Goal: Information Seeking & Learning: Learn about a topic

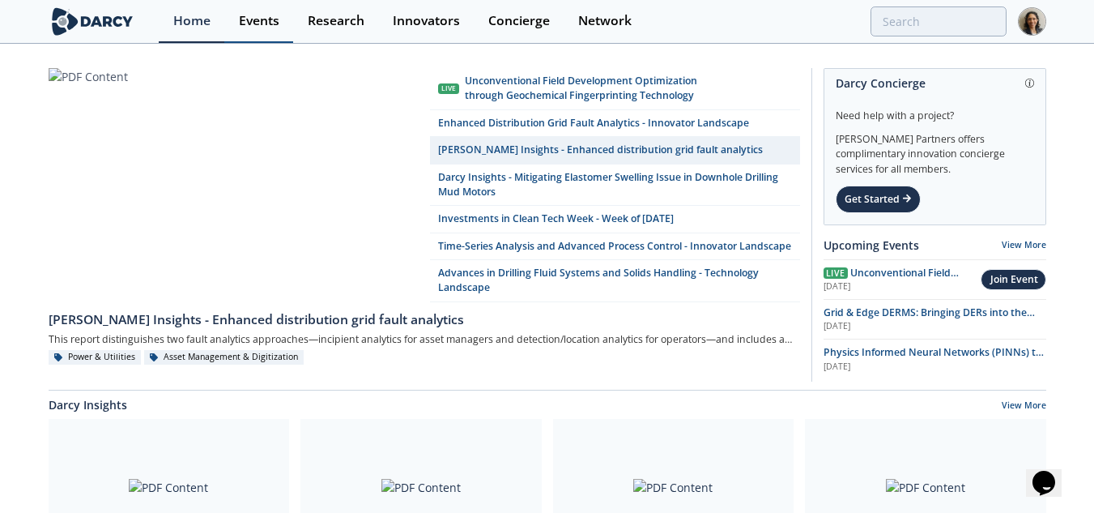
click at [279, 21] on div "Events" at bounding box center [259, 21] width 40 height 13
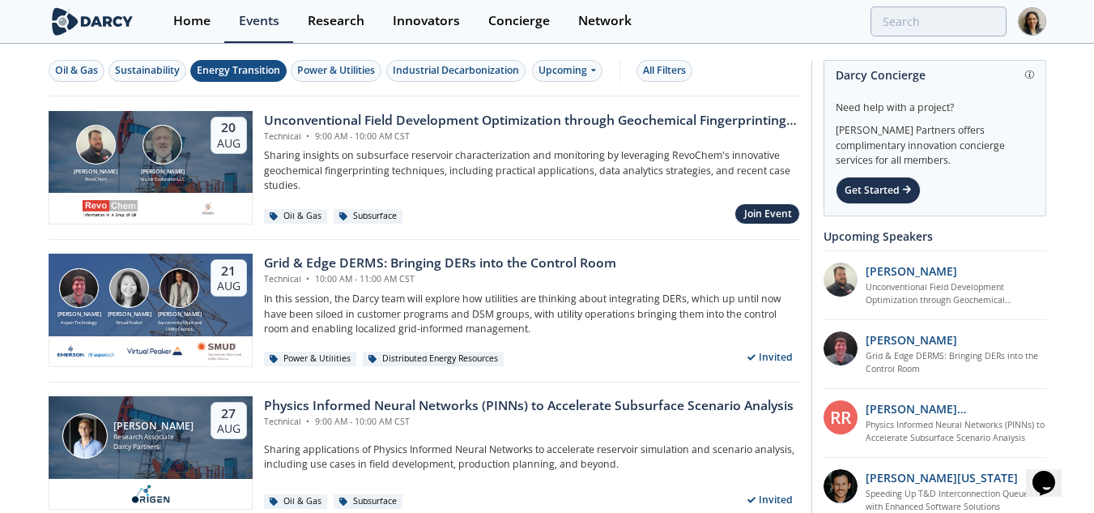
click at [251, 67] on div "Energy Transition" at bounding box center [238, 70] width 83 height 15
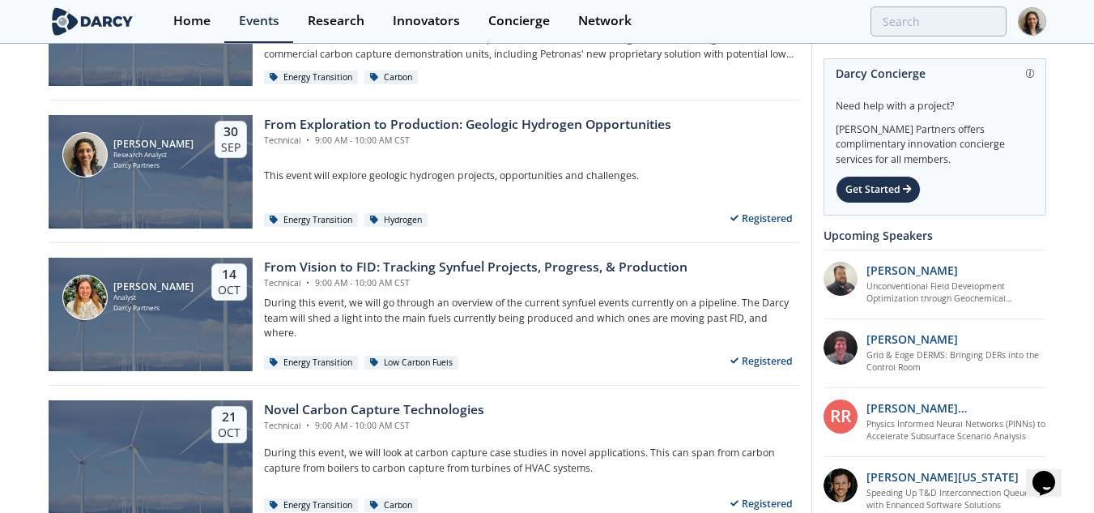
scroll to position [162, 0]
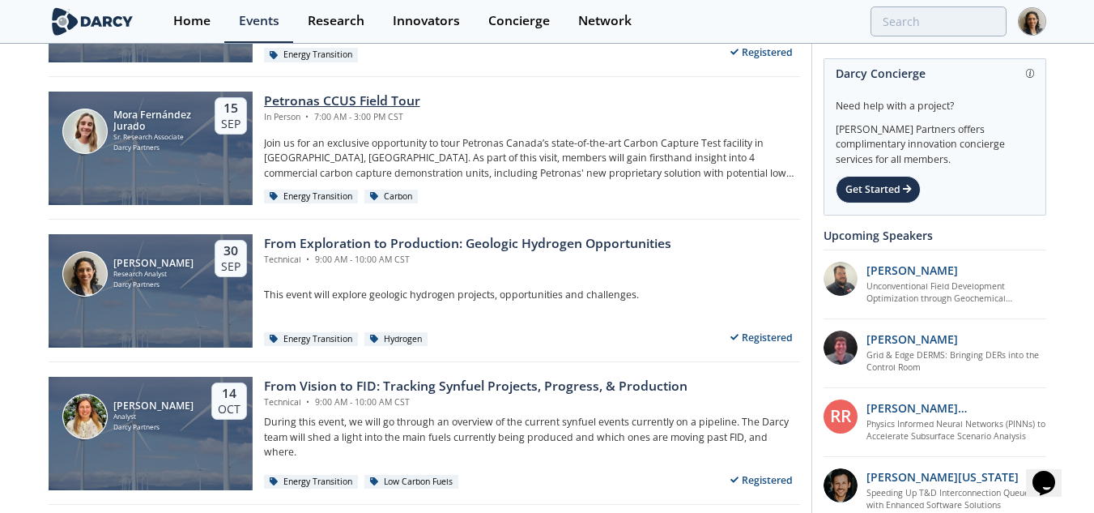
click at [493, 281] on div "From Exploration to Production: Geologic Hydrogen Opportunities Technical • 9:0…" at bounding box center [526, 290] width 547 height 113
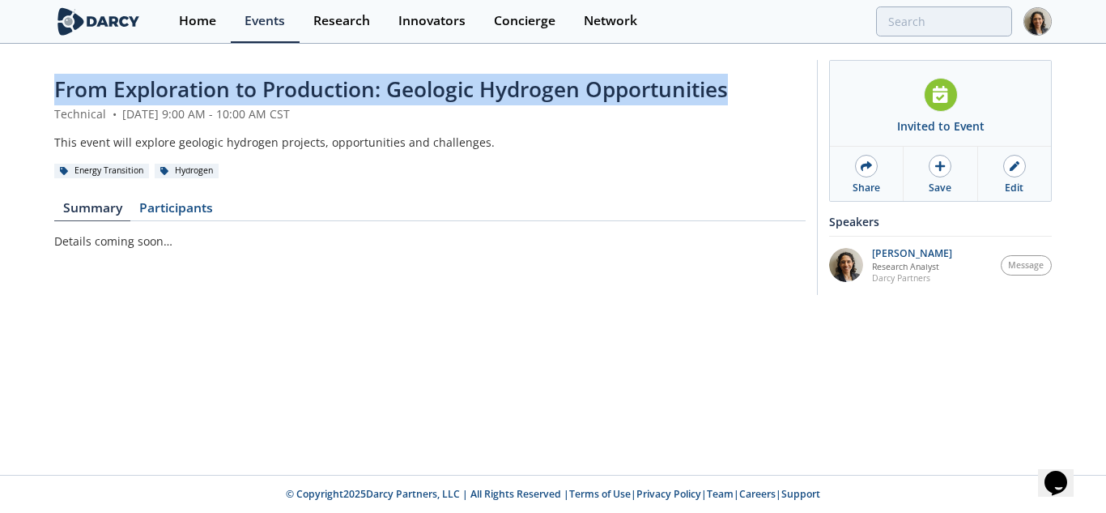
drag, startPoint x: 730, startPoint y: 86, endPoint x: 0, endPoint y: 68, distance: 730.6
click at [0, 68] on div "From Exploration to Production: Geologic Hydrogen Opportunities Technical • Sep…" at bounding box center [553, 181] width 1106 height 272
copy span "From Exploration to Production: Geologic Hydrogen Opportunities"
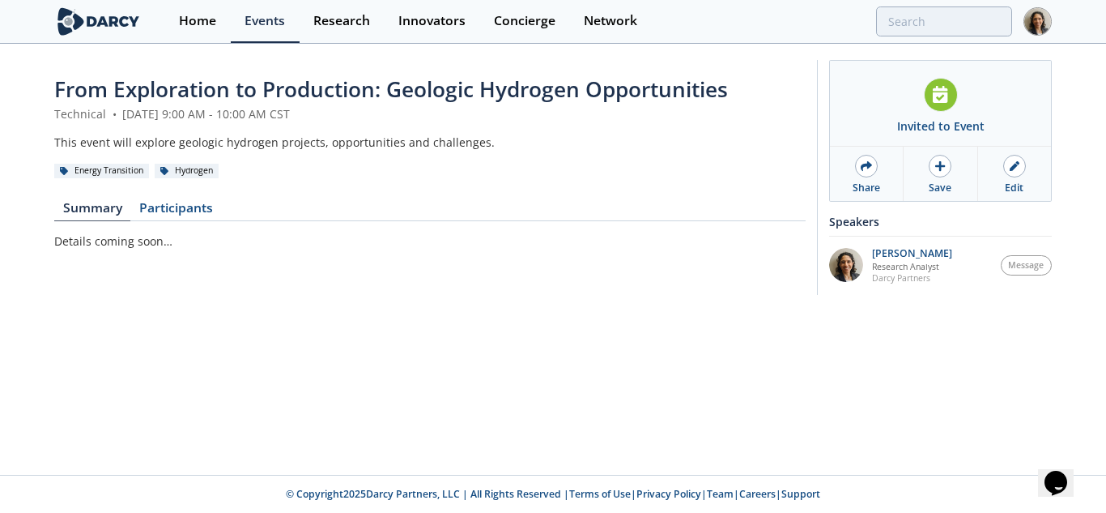
click at [551, 284] on div "From Exploration to Production: Geologic Hydrogen Opportunities Technical • Sep…" at bounding box center [429, 181] width 751 height 215
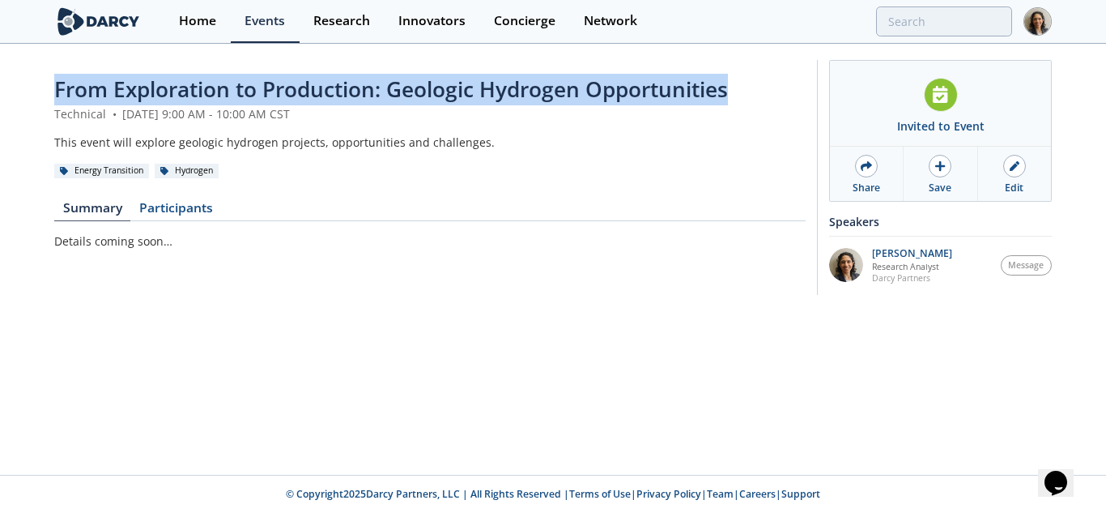
drag, startPoint x: 57, startPoint y: 90, endPoint x: 777, endPoint y: 83, distance: 720.7
click at [777, 83] on div "From Exploration to Production: Geologic Hydrogen Opportunities" at bounding box center [429, 90] width 751 height 32
copy span "From Exploration to Production: Geologic Hydrogen Opportunities"
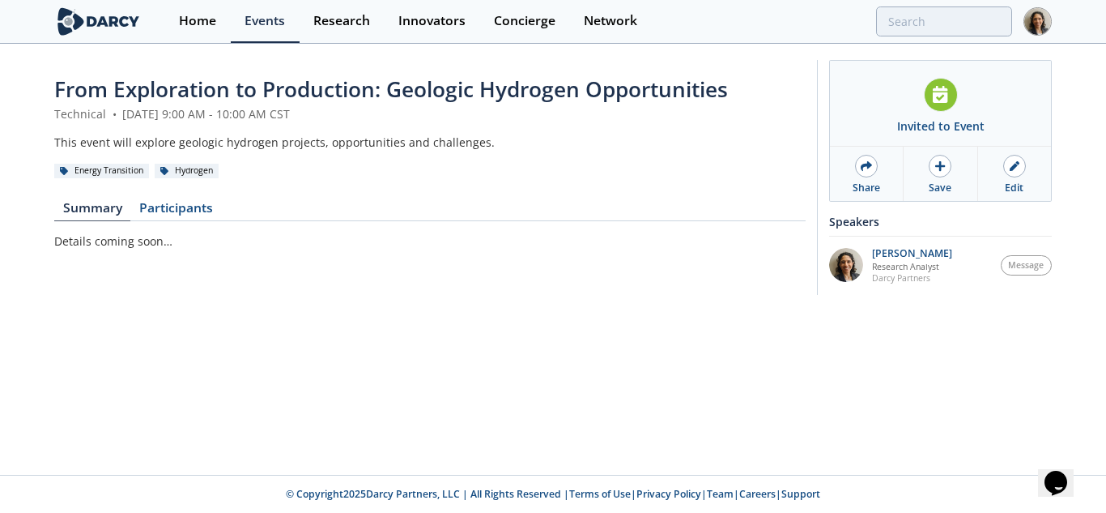
click at [260, 149] on div "This event will explore geologic hydrogen projects, opportunities and challenge…" at bounding box center [429, 142] width 751 height 17
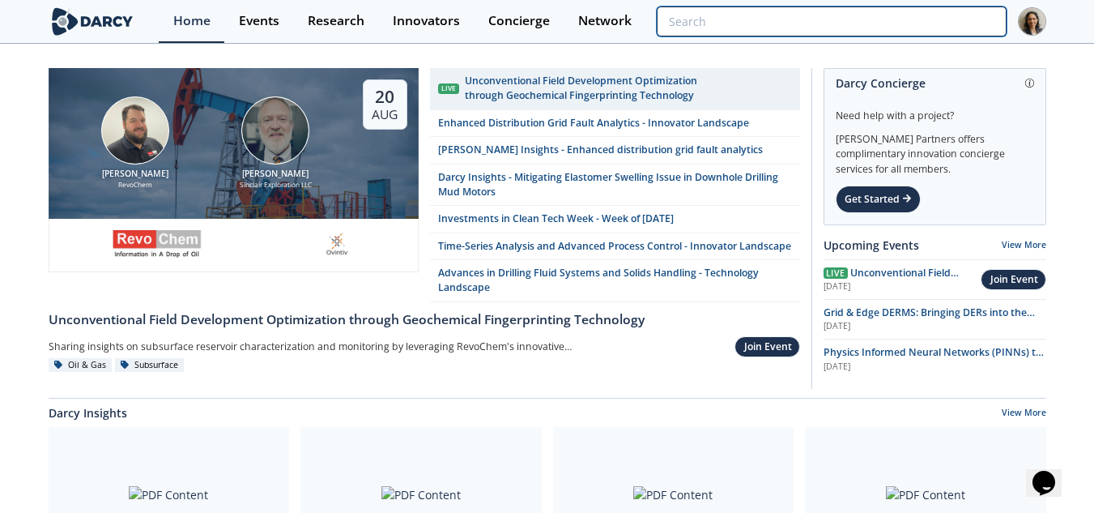
click at [964, 25] on input "search" at bounding box center [831, 21] width 349 height 30
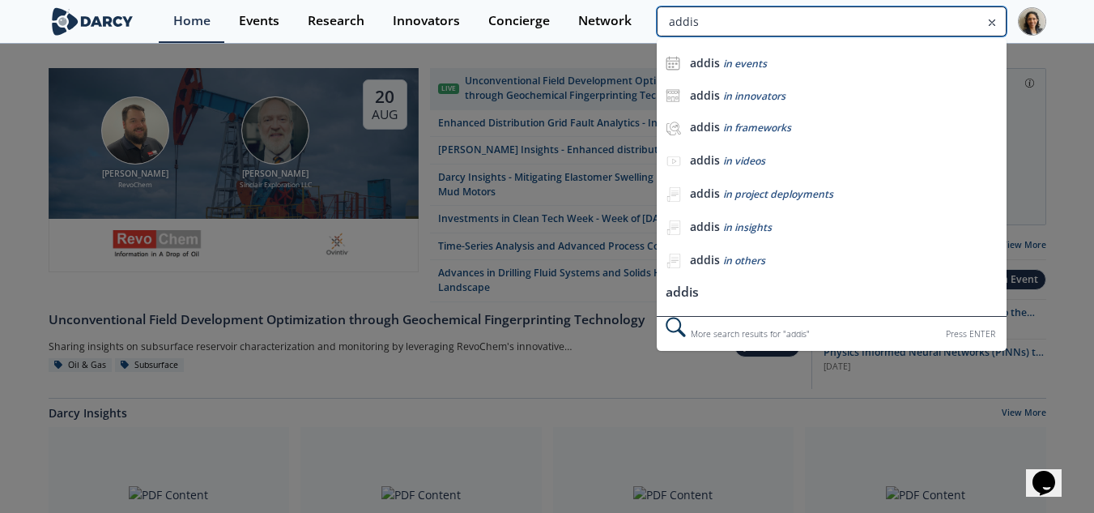
type input "addis"
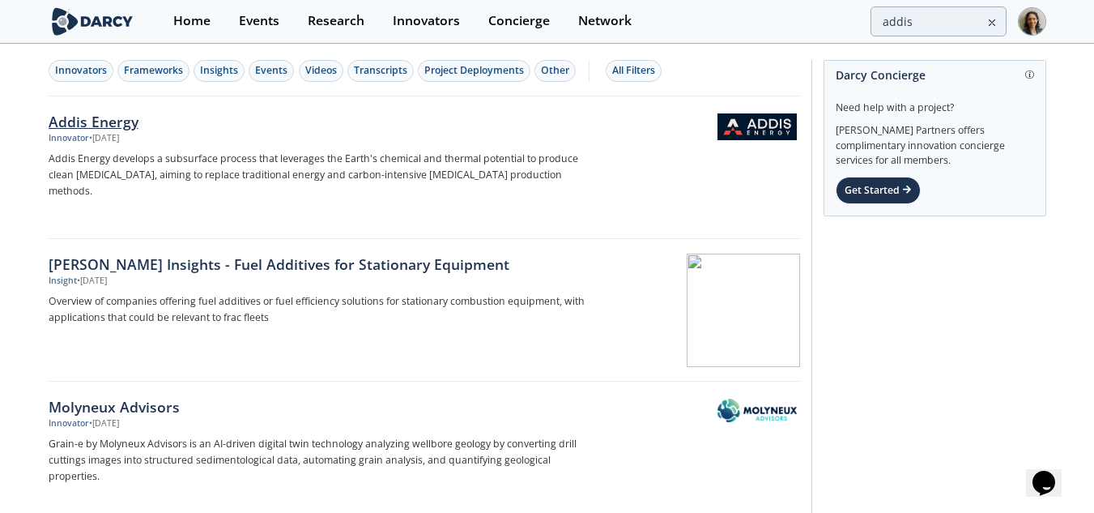
click at [415, 170] on p "Addis Energy develops a subsurface process that leverages the Earth's chemical …" at bounding box center [317, 175] width 536 height 49
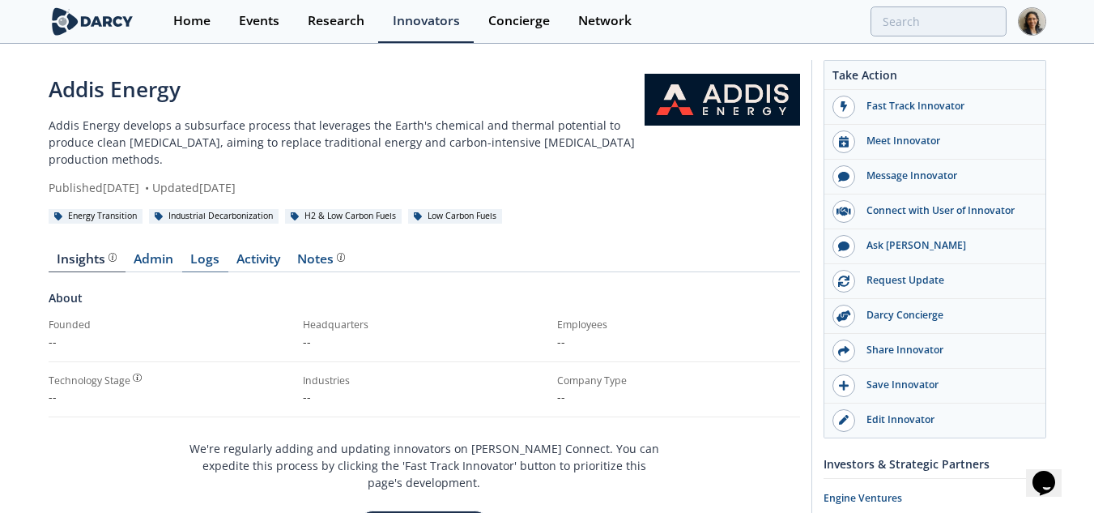
click at [206, 260] on link "Logs" at bounding box center [205, 262] width 46 height 19
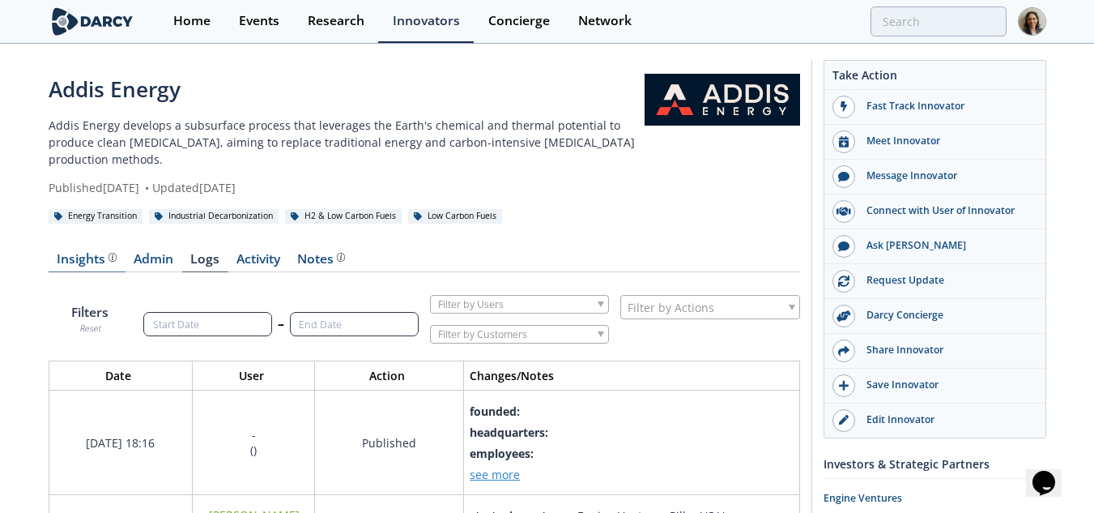
click at [117, 253] on link "Insights" at bounding box center [87, 262] width 77 height 19
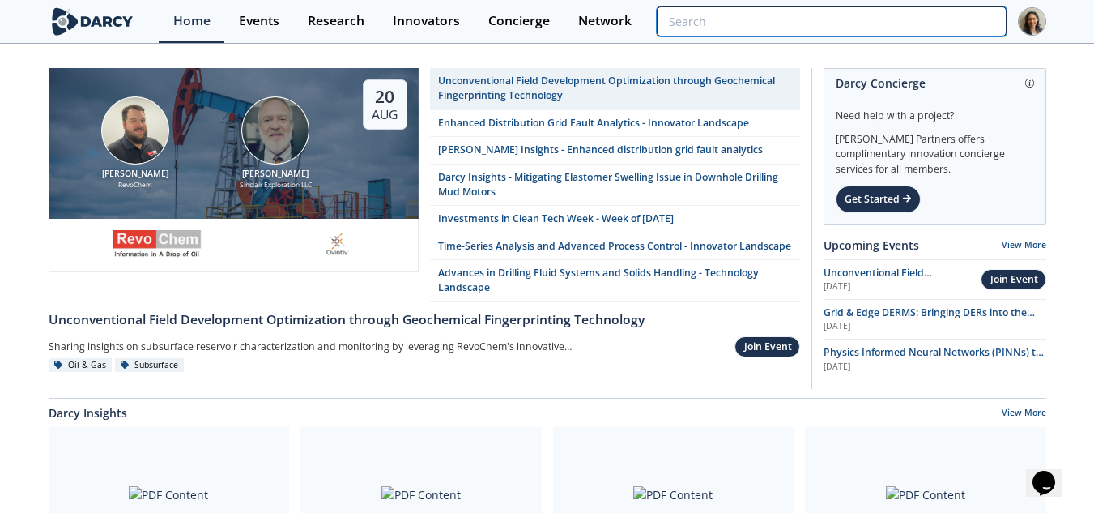
click at [896, 18] on input "search" at bounding box center [831, 21] width 349 height 30
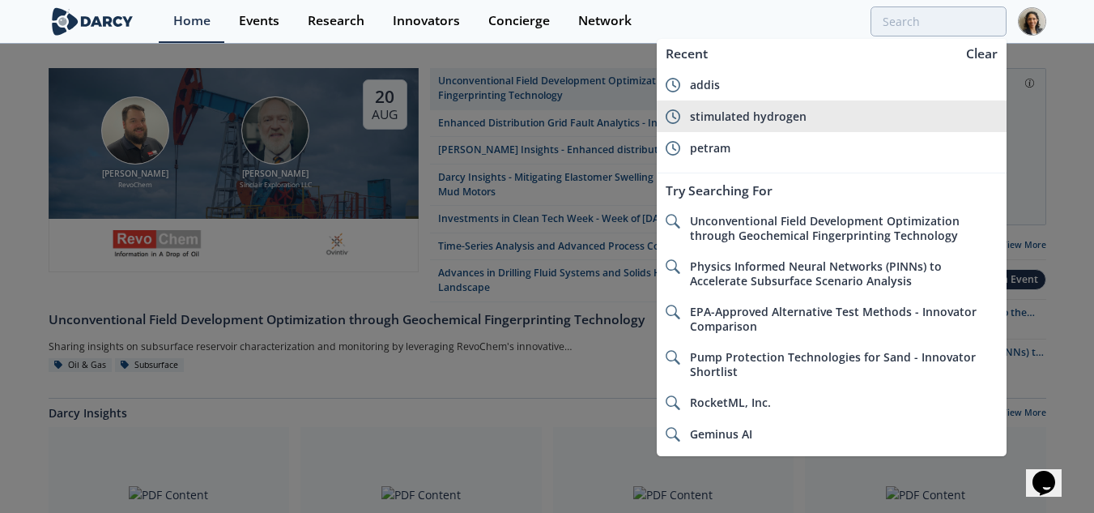
click at [766, 119] on span "stimulated hydrogen" at bounding box center [748, 116] width 117 height 15
type input "stimulated hydrogen"
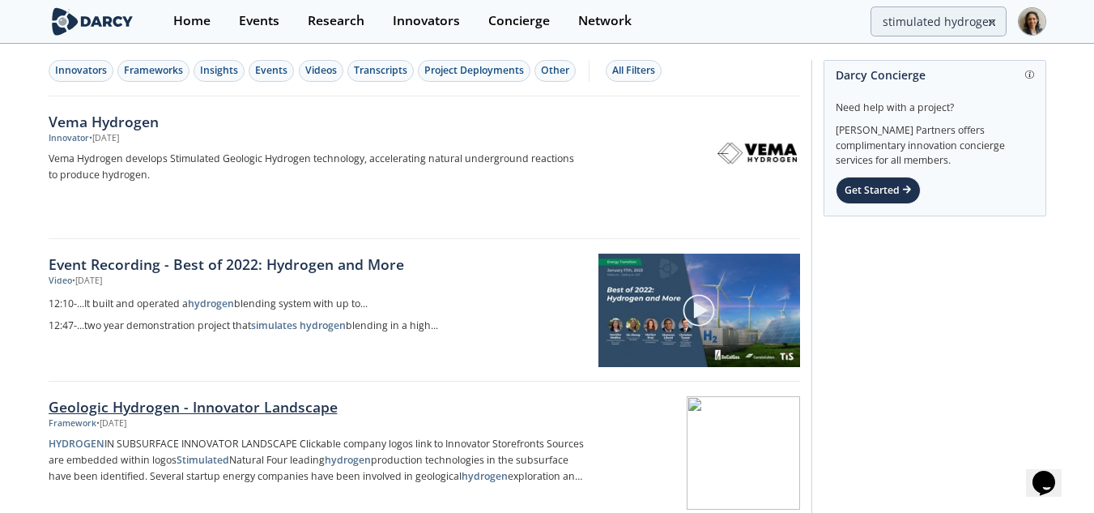
click at [414, 422] on div "Framework • Jul 17, 2025" at bounding box center [317, 423] width 536 height 13
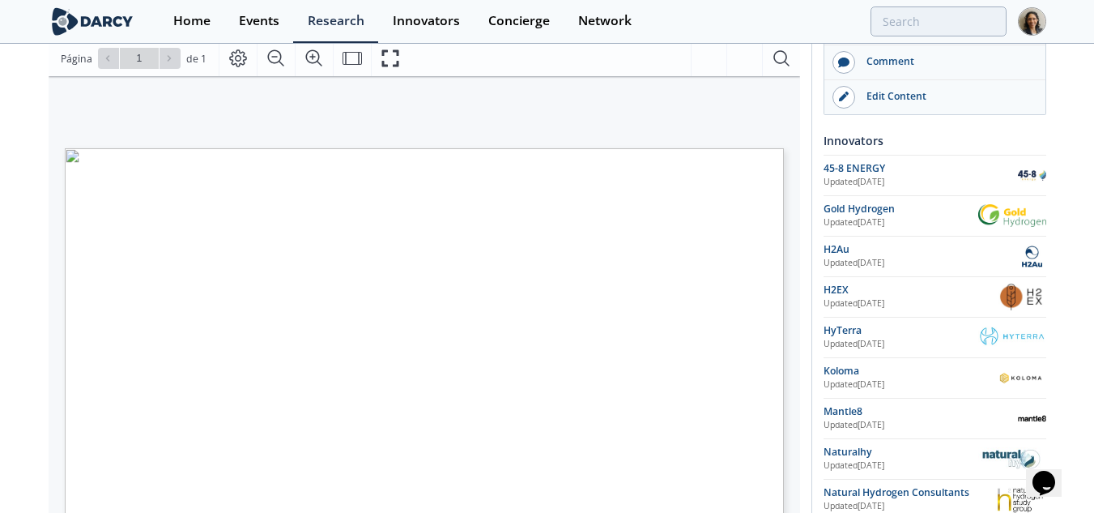
scroll to position [243, 0]
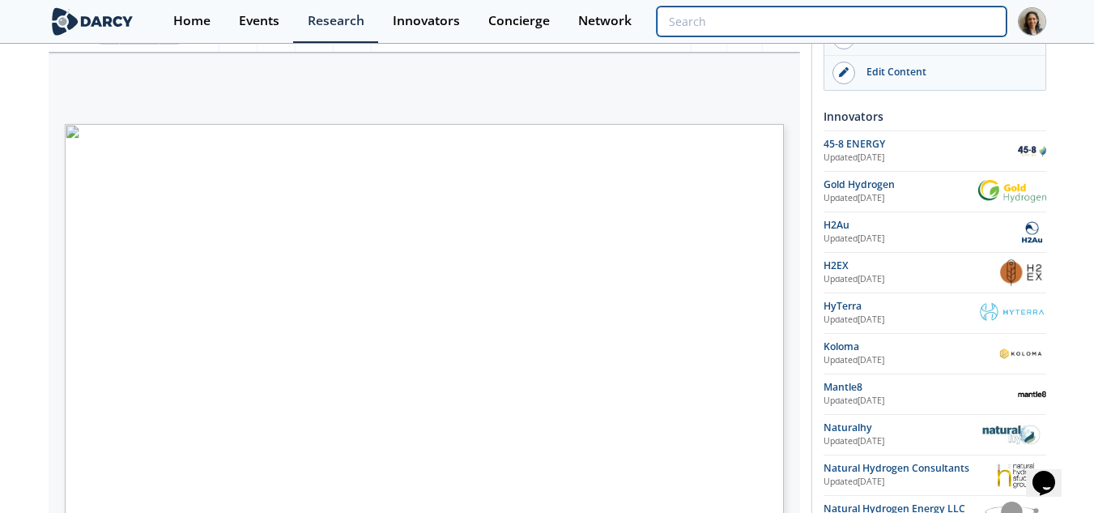
click at [910, 26] on input "search" at bounding box center [831, 21] width 349 height 30
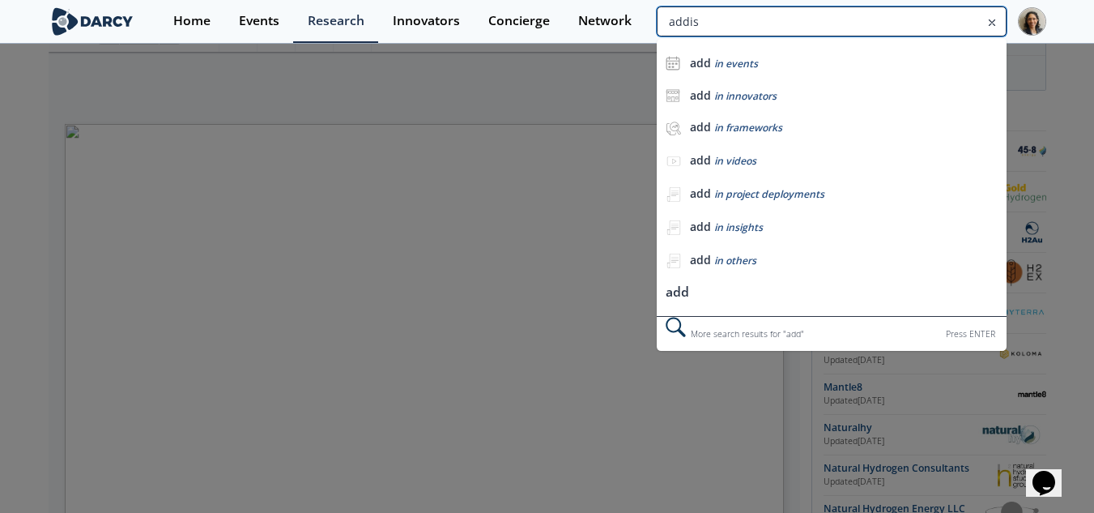
type input "addis"
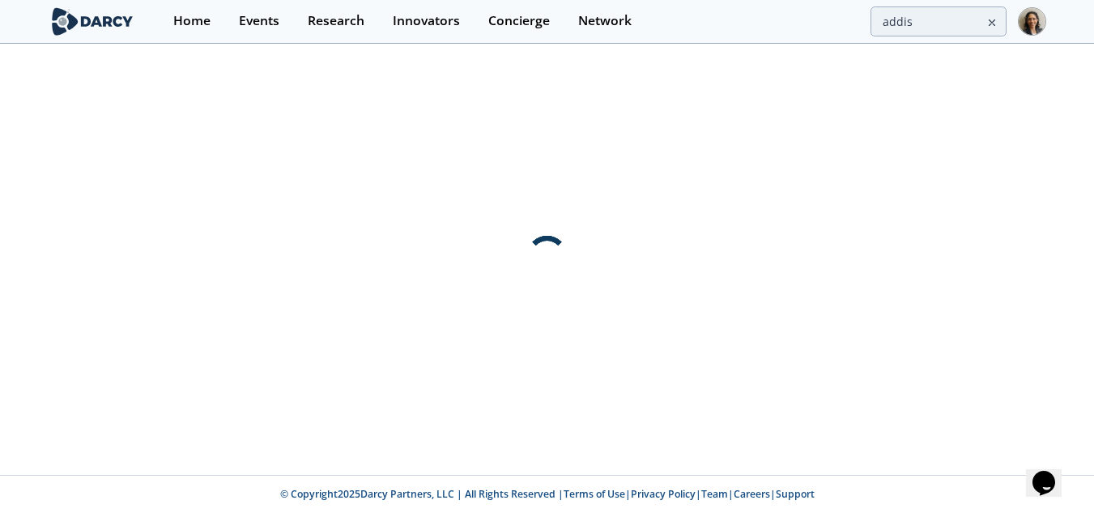
scroll to position [0, 0]
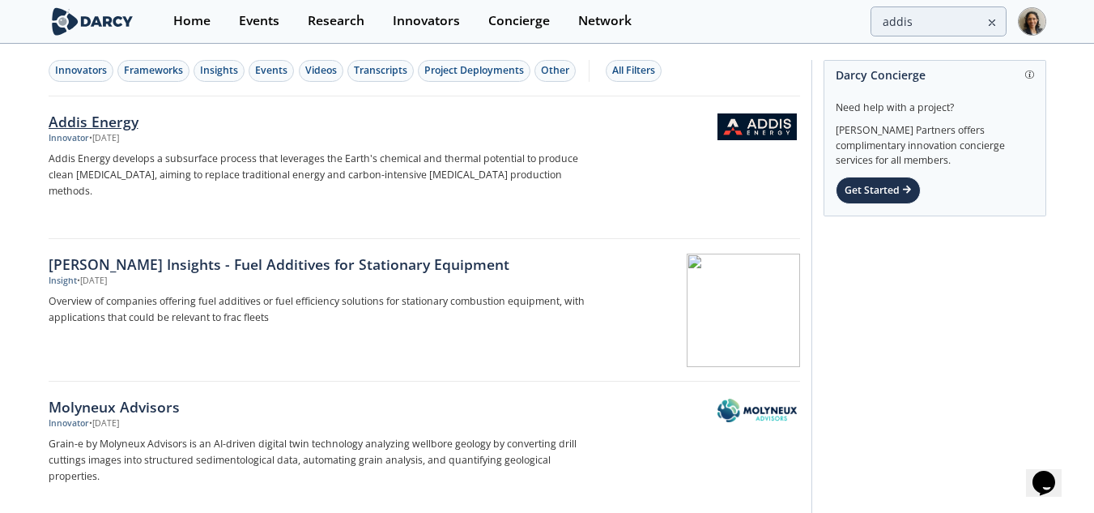
click at [215, 113] on div "Addis Energy" at bounding box center [317, 121] width 536 height 21
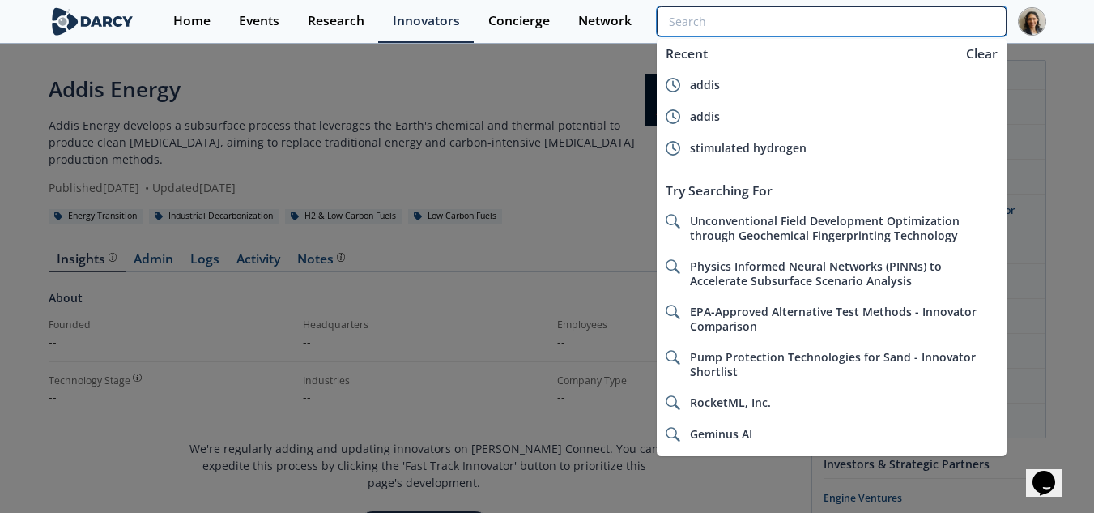
click at [922, 31] on input "search" at bounding box center [831, 21] width 349 height 30
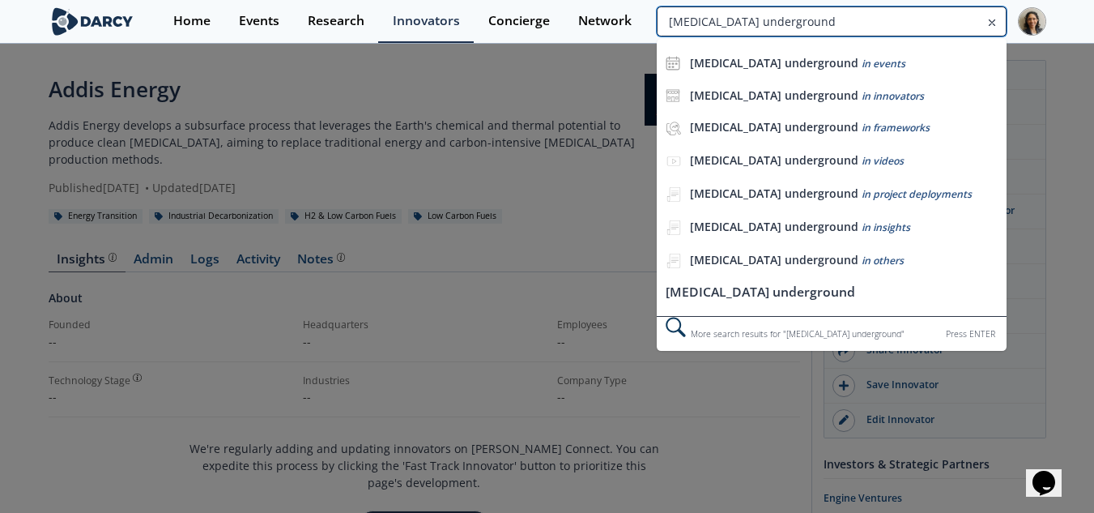
type input "ammonia underground"
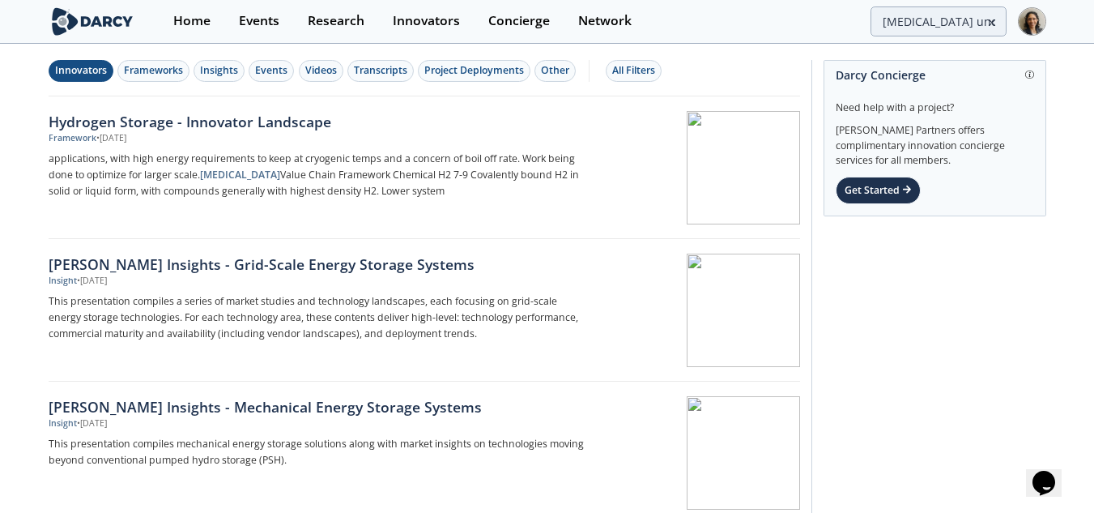
click at [87, 70] on div "Innovators" at bounding box center [81, 70] width 52 height 15
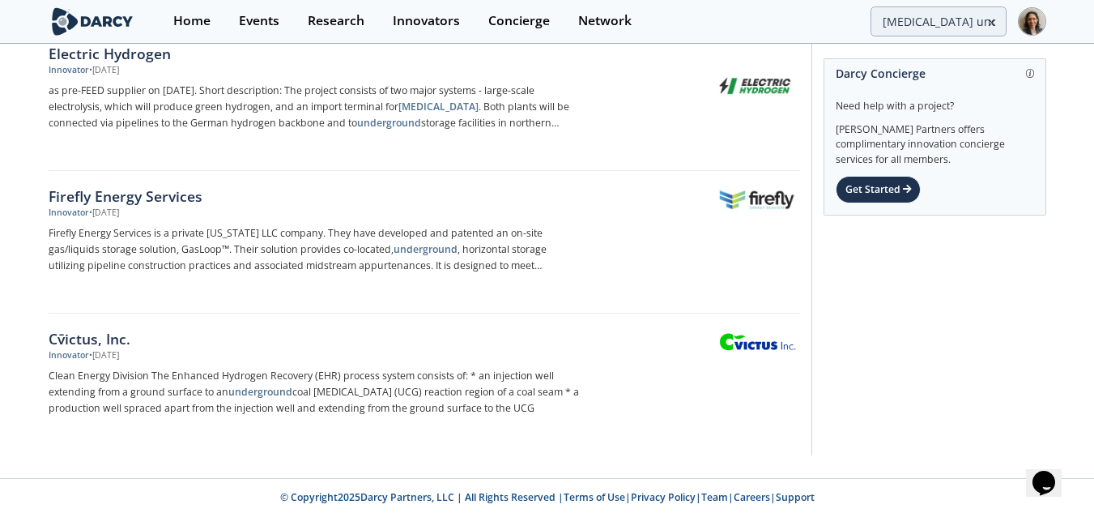
scroll to position [500, 0]
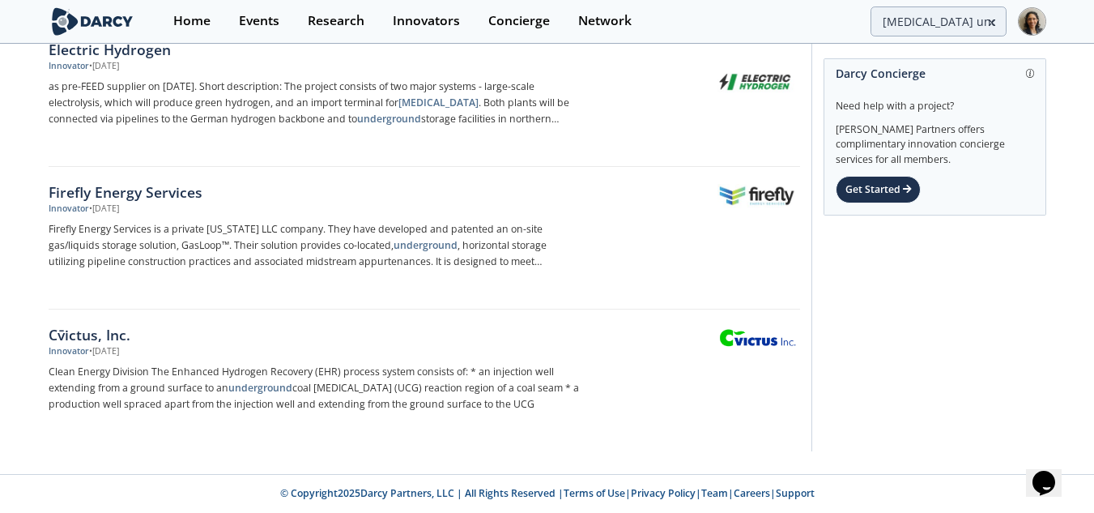
click at [294, 315] on link "Cv̄ictus, Inc. Innovator • Mar 21, 2022 Clean Energy Division The Enhanced Hydr…" at bounding box center [424, 380] width 751 height 142
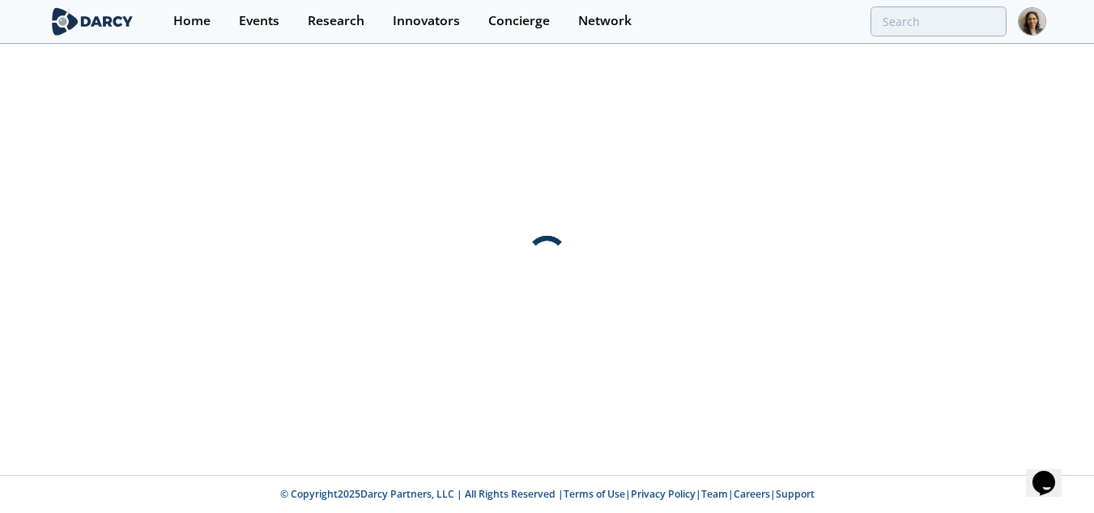
scroll to position [0, 0]
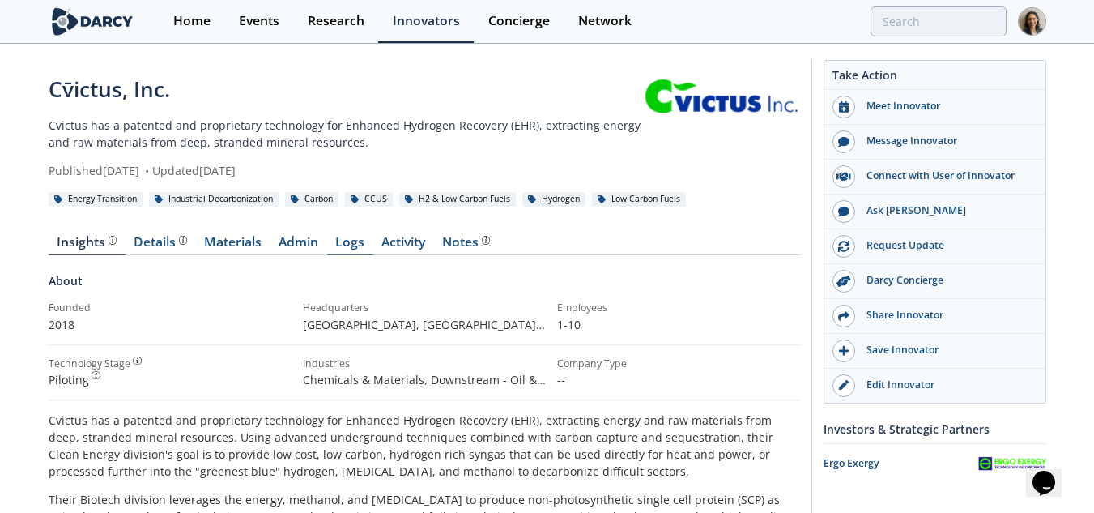
click at [366, 239] on link "Logs" at bounding box center [350, 245] width 46 height 19
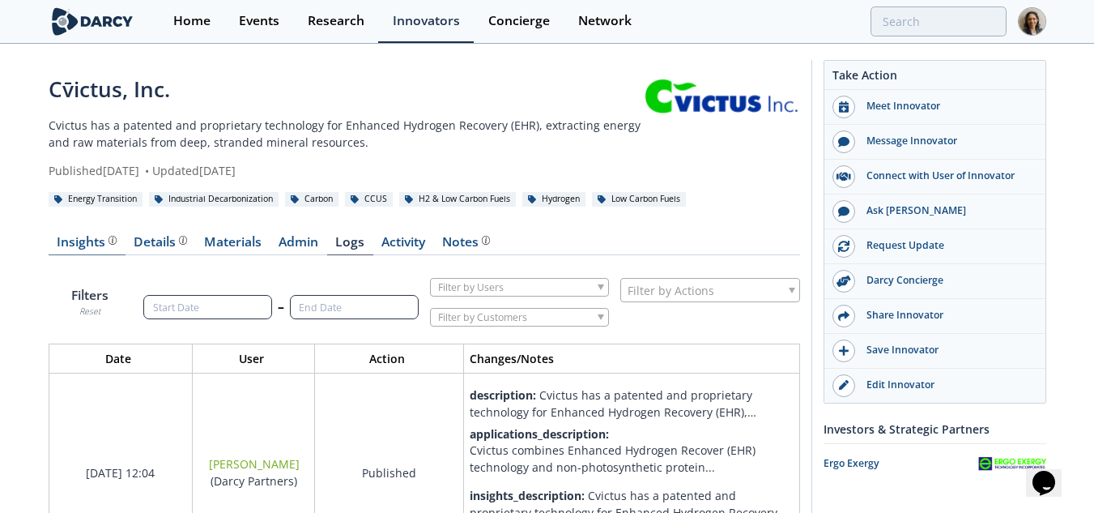
click at [90, 241] on div "Insights" at bounding box center [87, 242] width 60 height 13
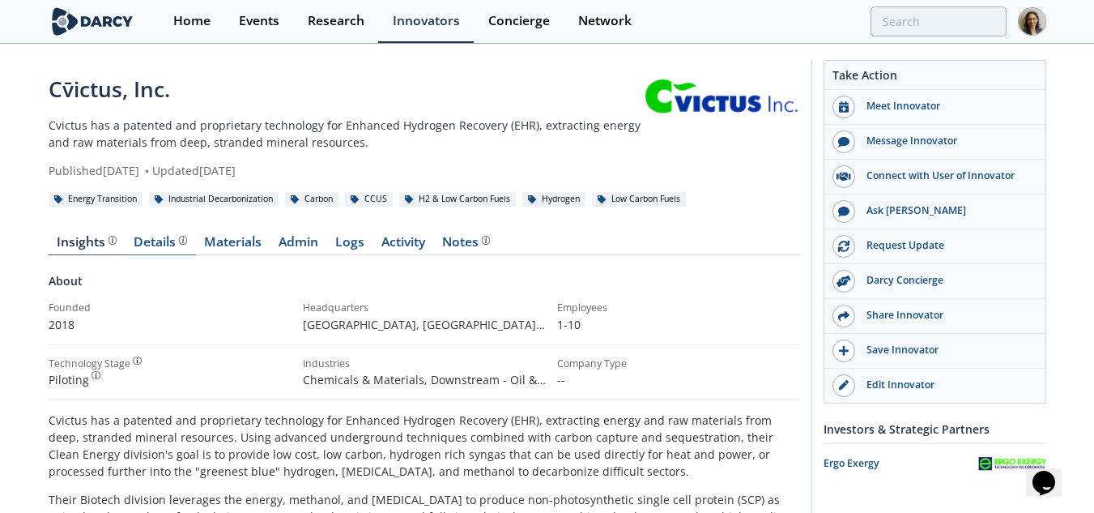
click at [150, 241] on div "Details" at bounding box center [160, 242] width 53 height 13
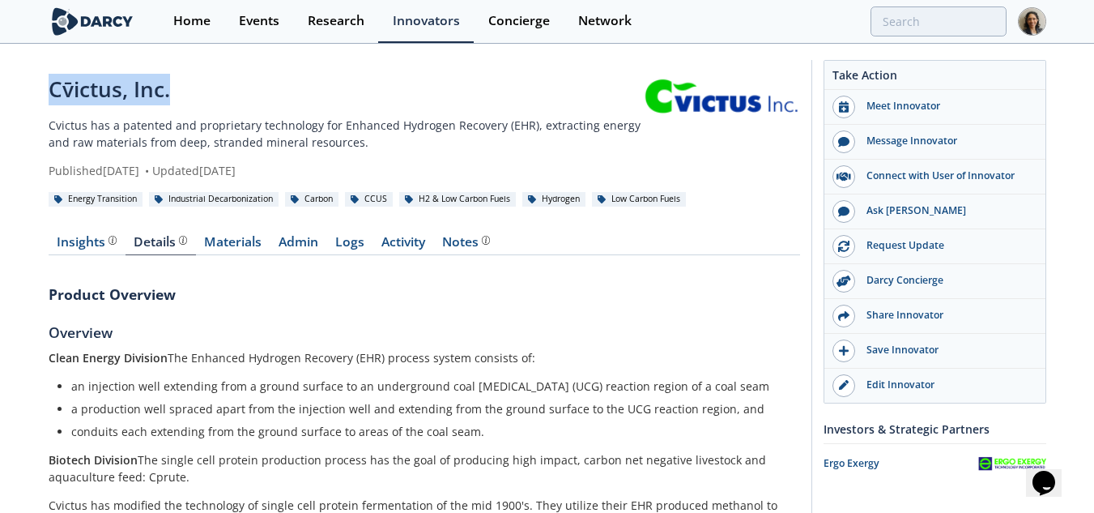
drag, startPoint x: 49, startPoint y: 94, endPoint x: 201, endPoint y: 100, distance: 151.6
click at [201, 100] on div "Cv̄ictus, Inc." at bounding box center [345, 90] width 592 height 32
copy div "Cv̄ictus, Inc."
click at [96, 249] on div "Insights" at bounding box center [87, 242] width 60 height 13
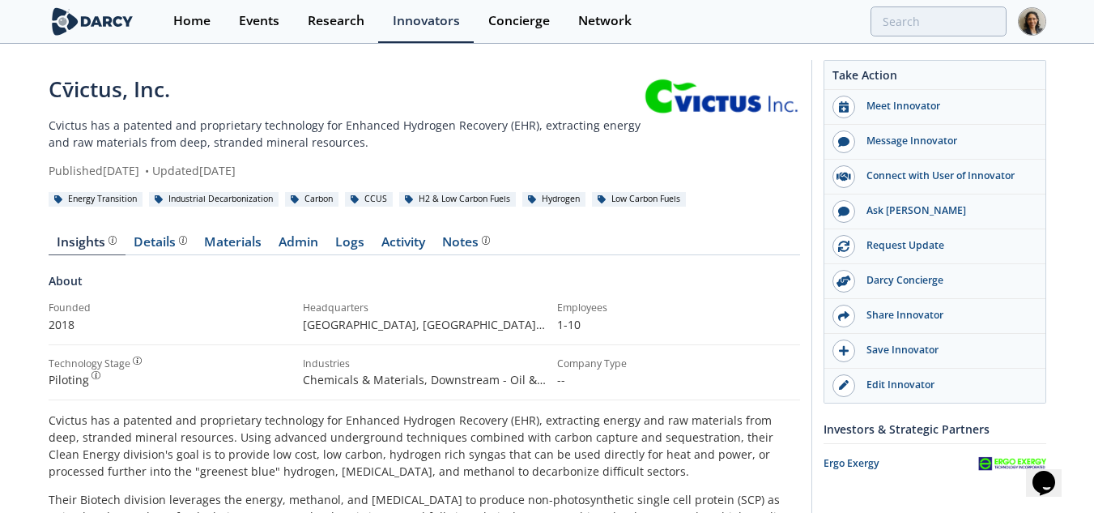
click at [287, 122] on p "Cvictus has a patented and proprietary technology for Enhanced Hydrogen Recover…" at bounding box center [345, 134] width 592 height 34
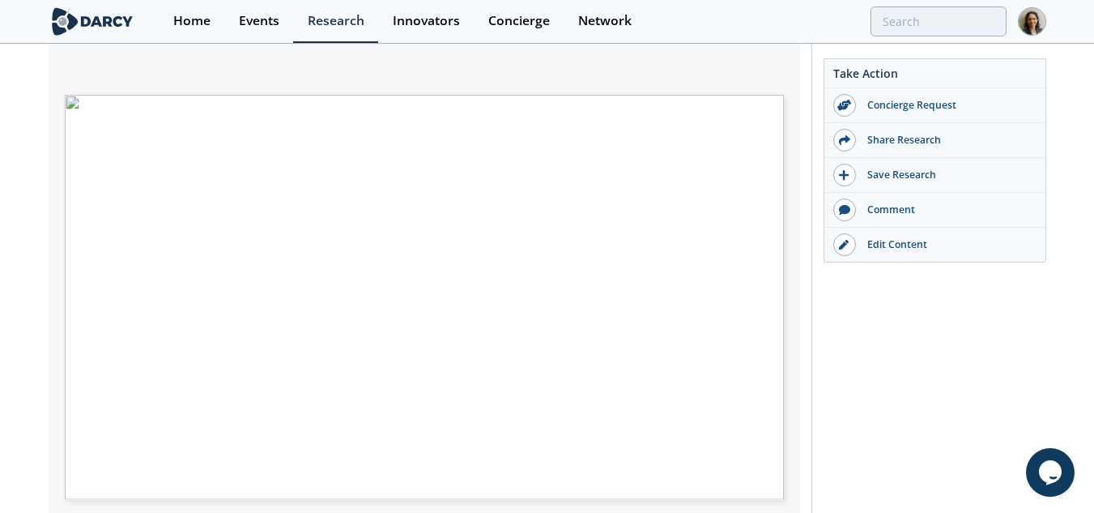
scroll to position [287, 0]
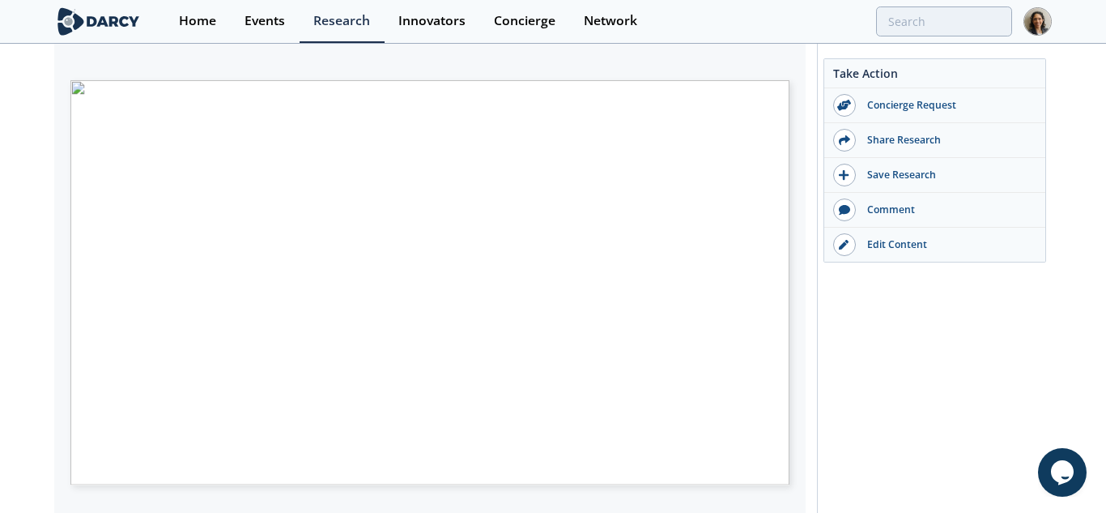
type input "2"
type input "3"
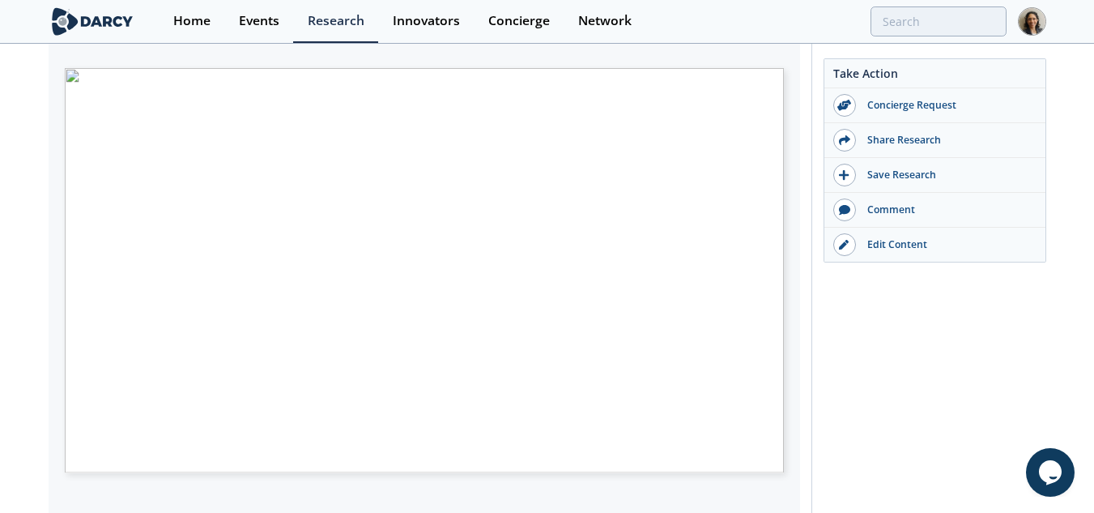
scroll to position [324, 0]
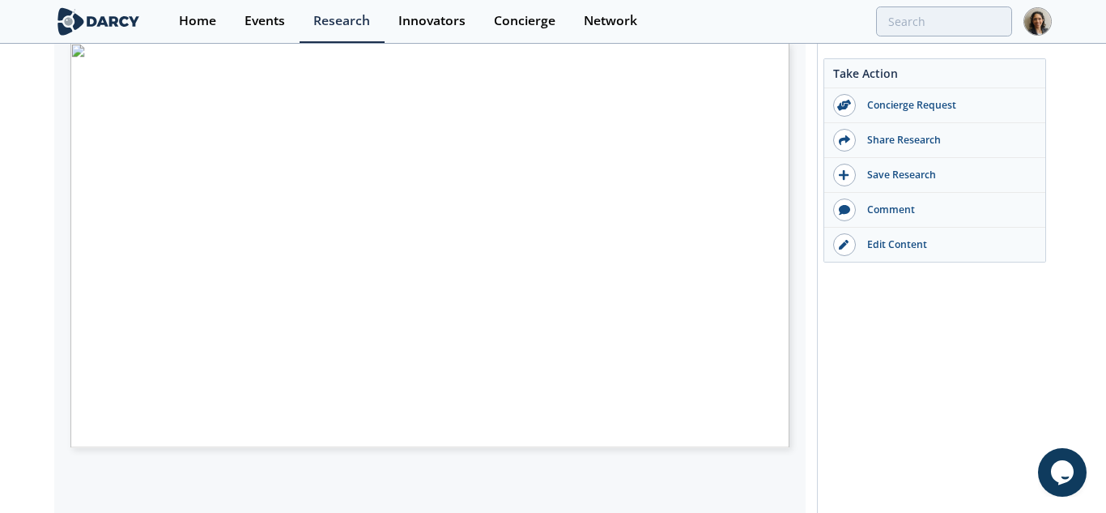
type input "4"
type input "1"
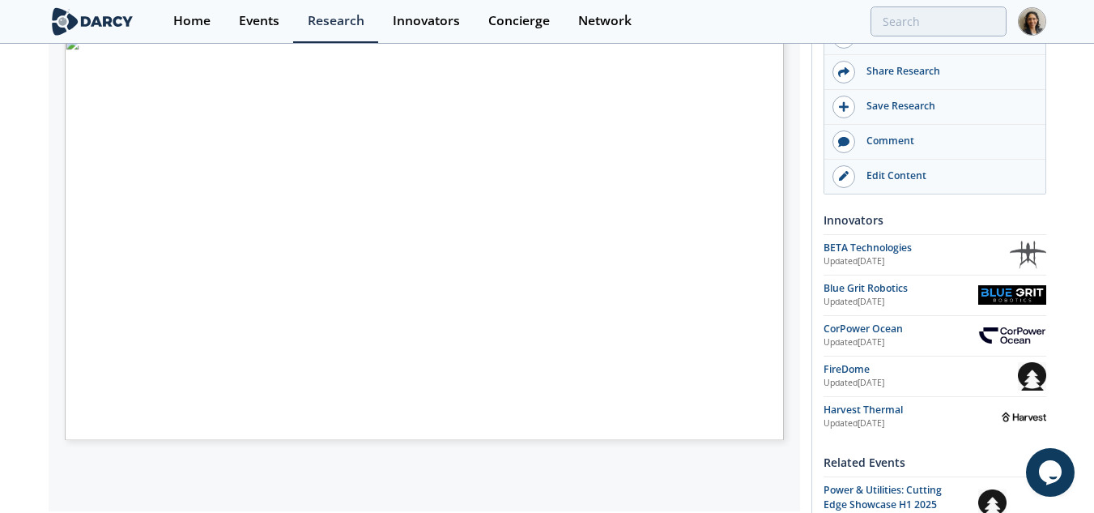
scroll to position [324, 0]
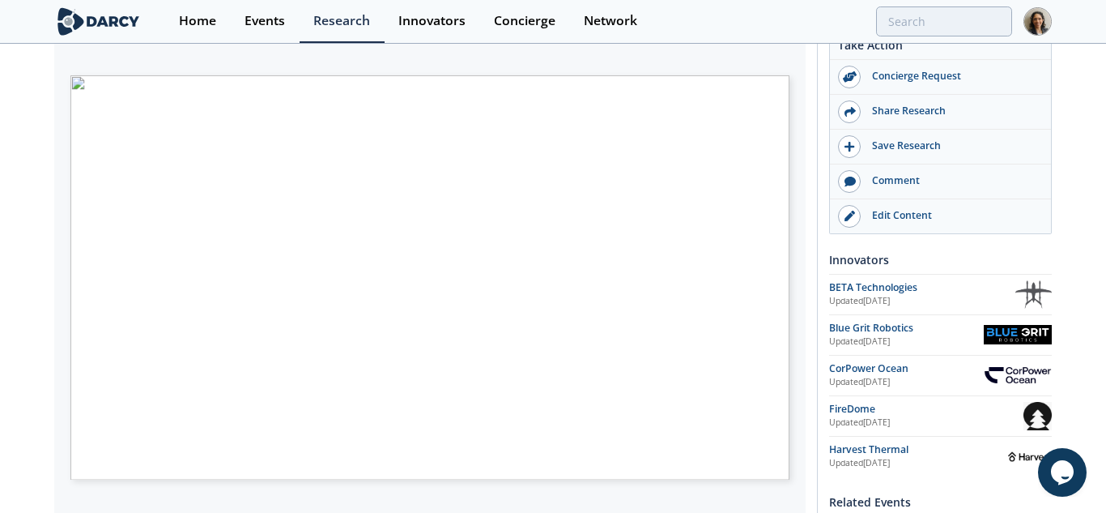
type input "2"
type input "7"
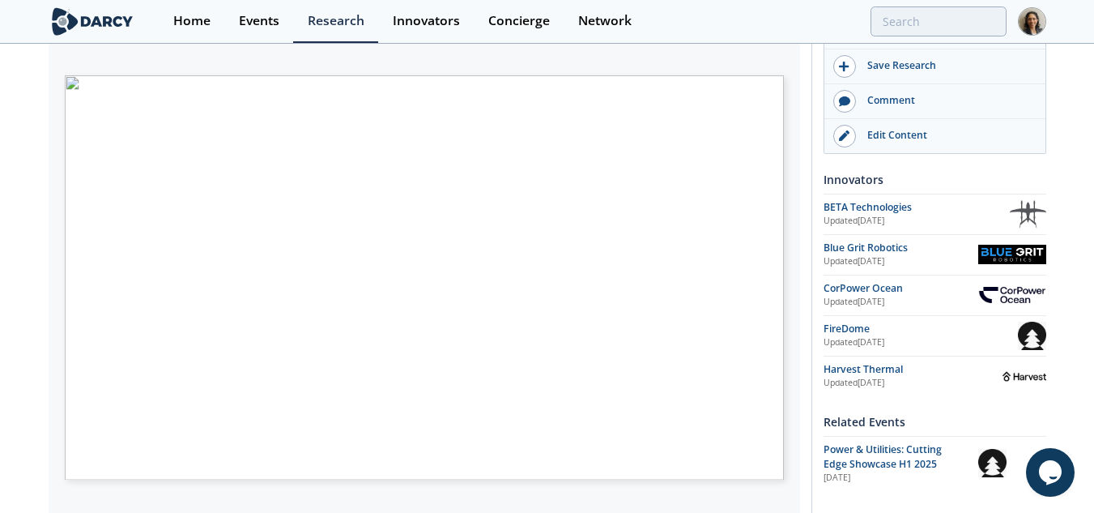
drag, startPoint x: 124, startPoint y: 19, endPoint x: 140, endPoint y: 11, distance: 18.5
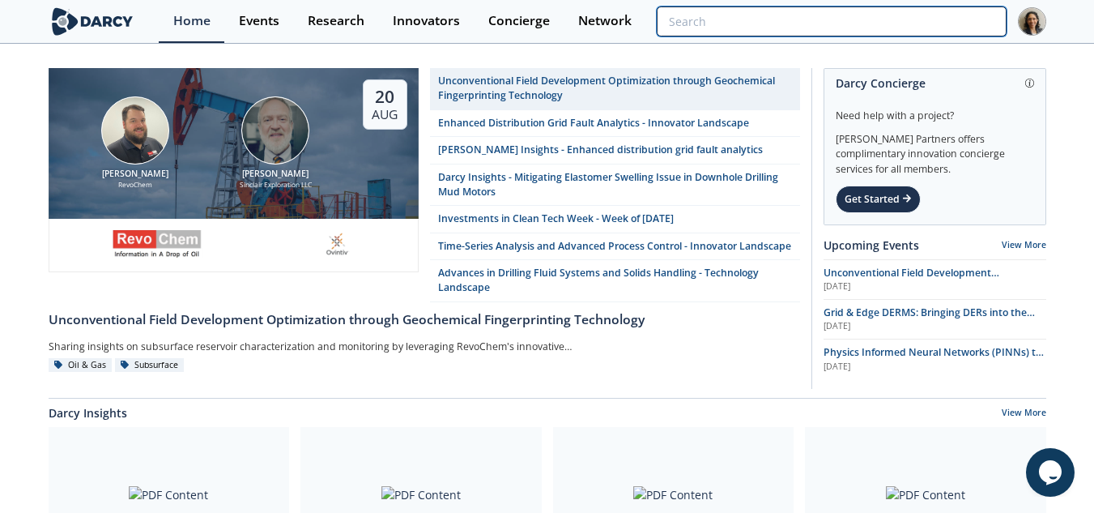
click at [905, 22] on input "search" at bounding box center [831, 21] width 349 height 30
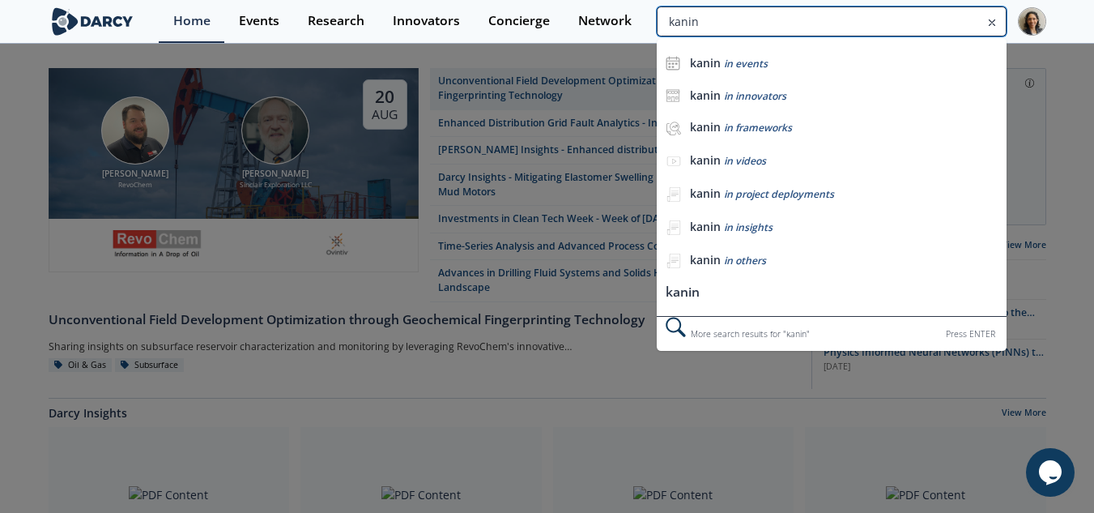
type input "kanin"
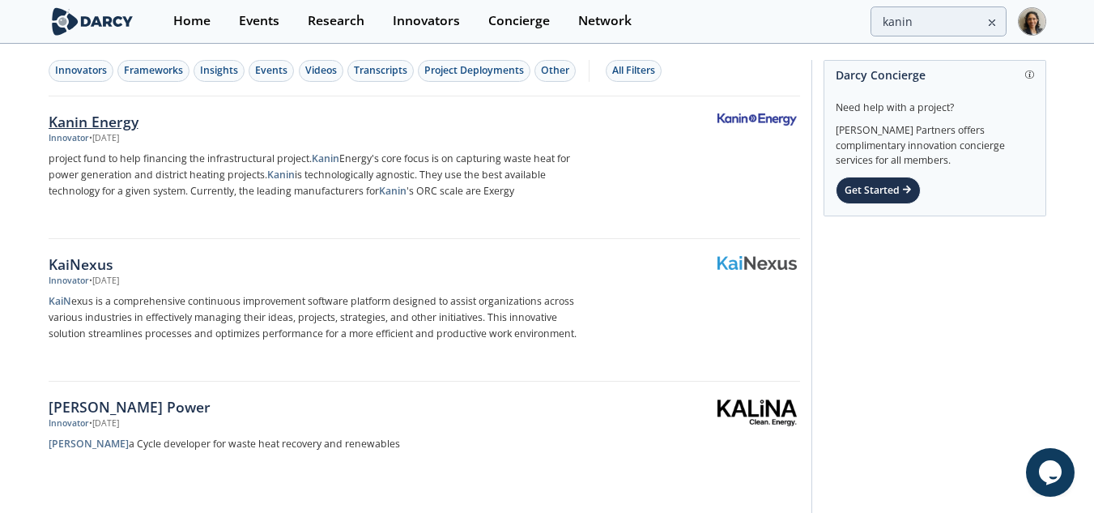
click at [162, 127] on div "Kanin Energy" at bounding box center [317, 121] width 536 height 21
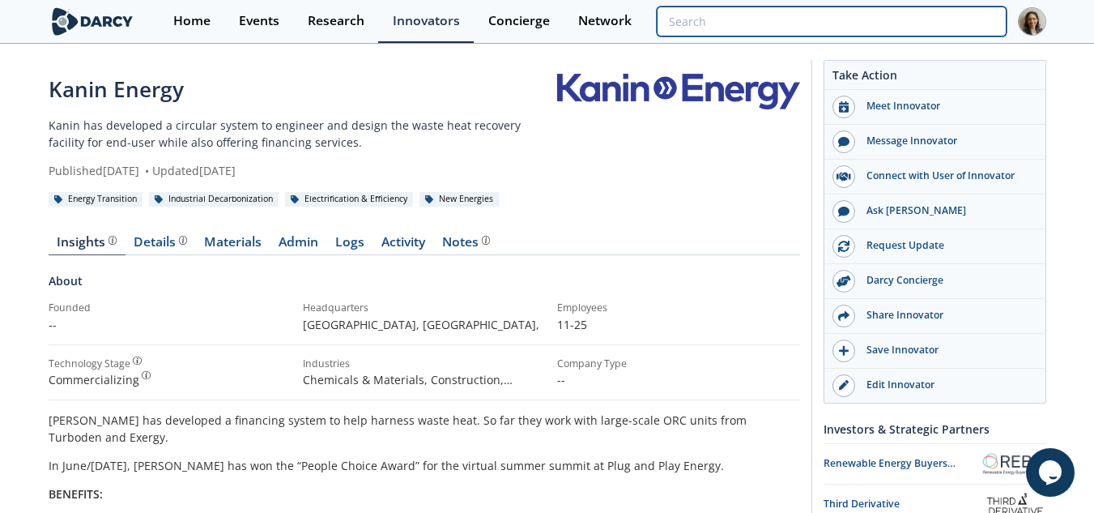
click at [922, 17] on input "search" at bounding box center [831, 21] width 349 height 30
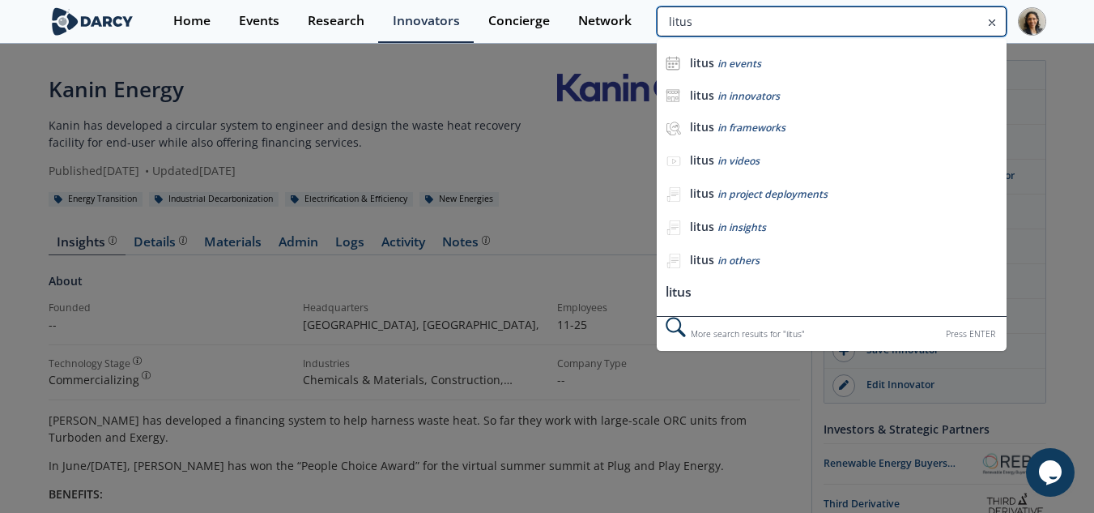
type input "litus"
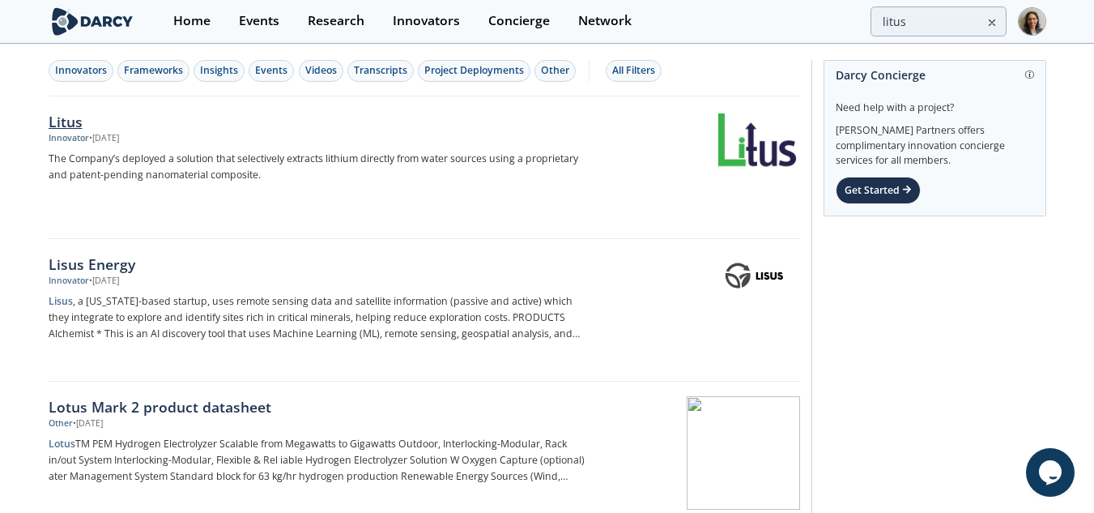
click at [460, 143] on div "Innovator • Mar 20, 2024" at bounding box center [317, 138] width 536 height 13
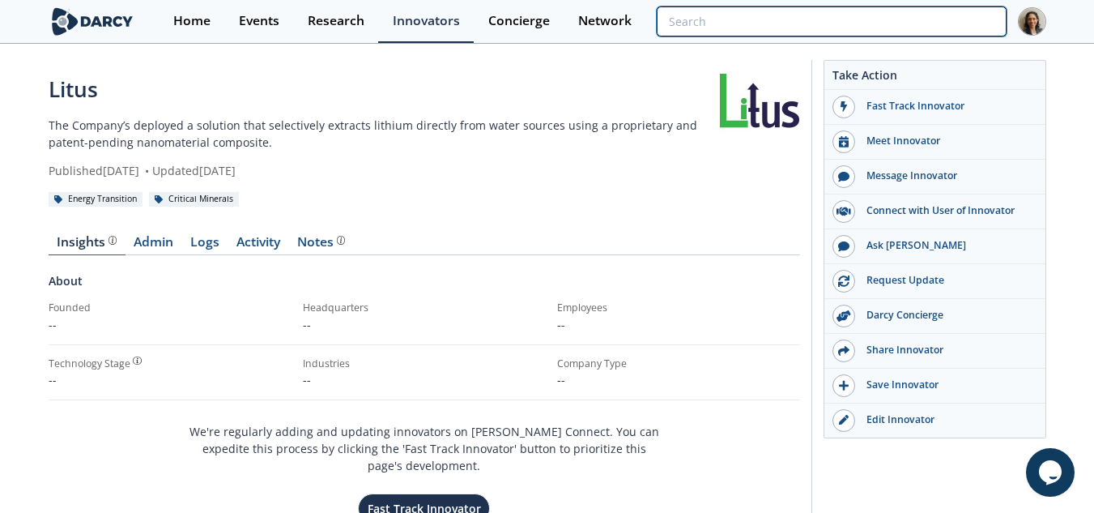
click at [952, 23] on input "search" at bounding box center [831, 21] width 349 height 30
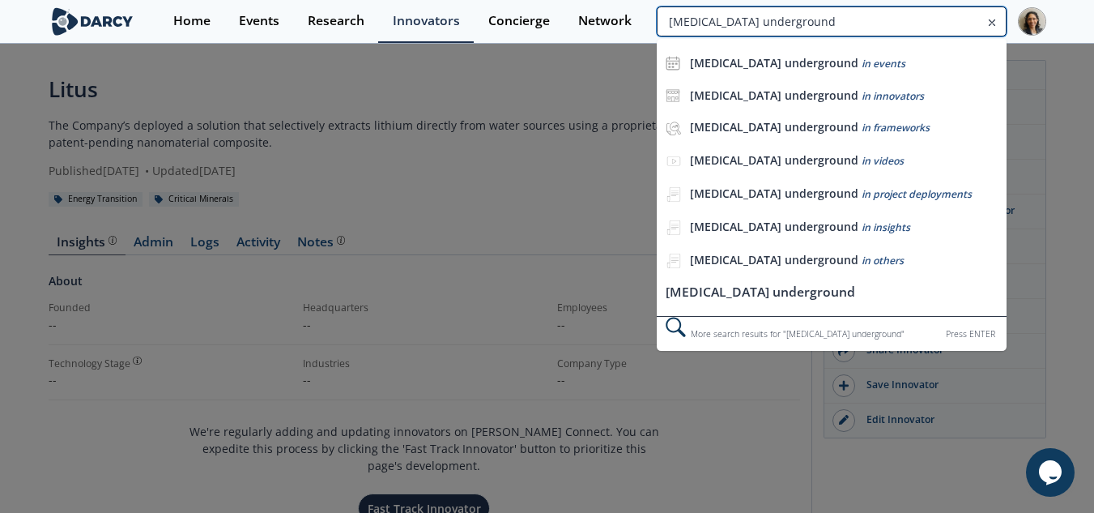
type input "[MEDICAL_DATA] underground"
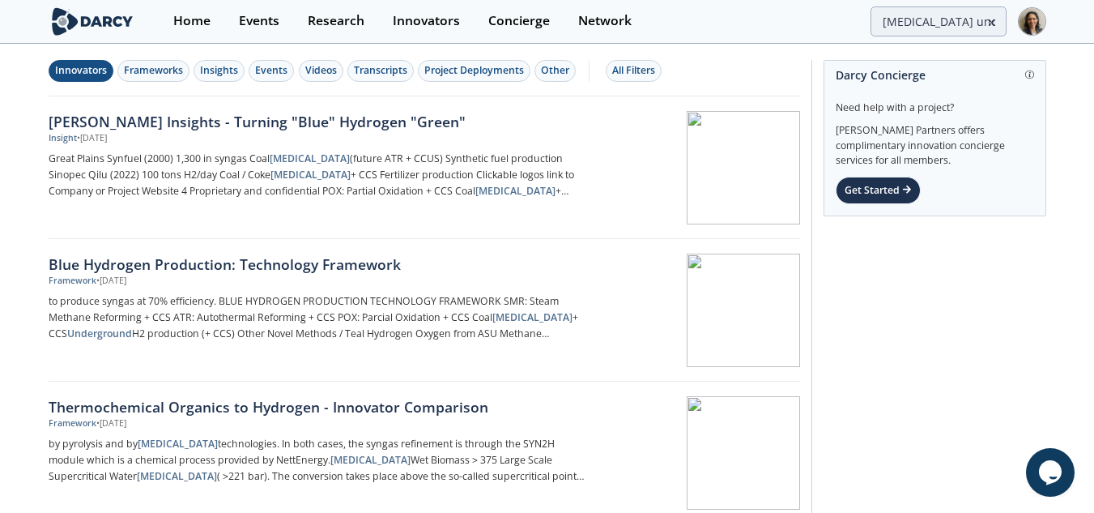
click at [110, 70] on button "Innovators" at bounding box center [81, 71] width 65 height 22
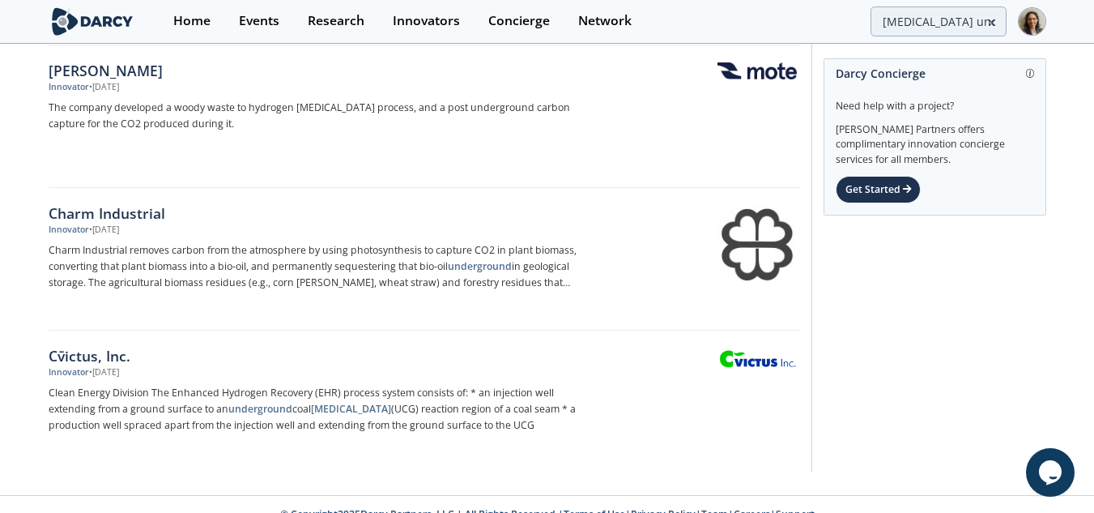
scroll to position [215, 0]
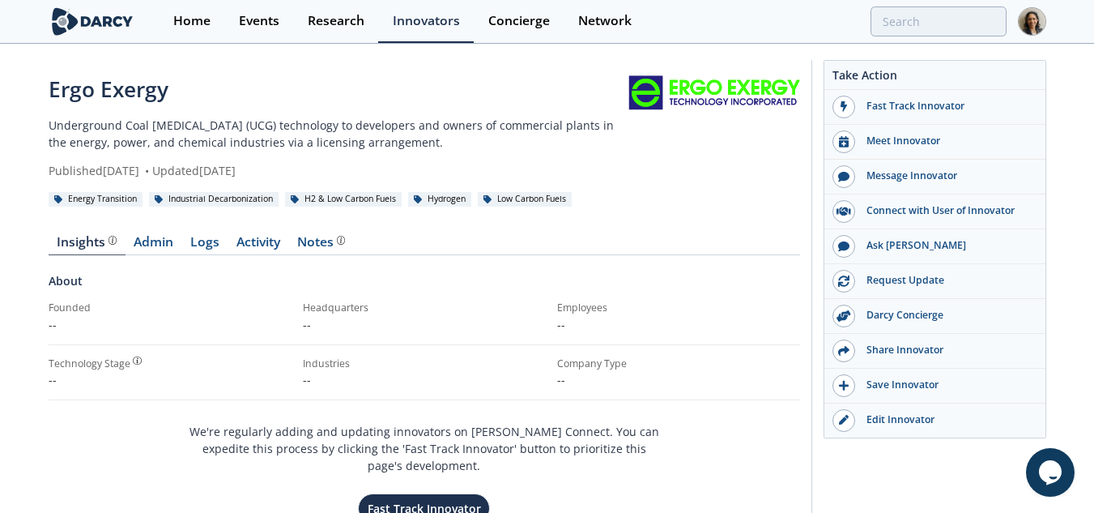
click at [187, 86] on div "Ergo Exergy" at bounding box center [338, 90] width 579 height 32
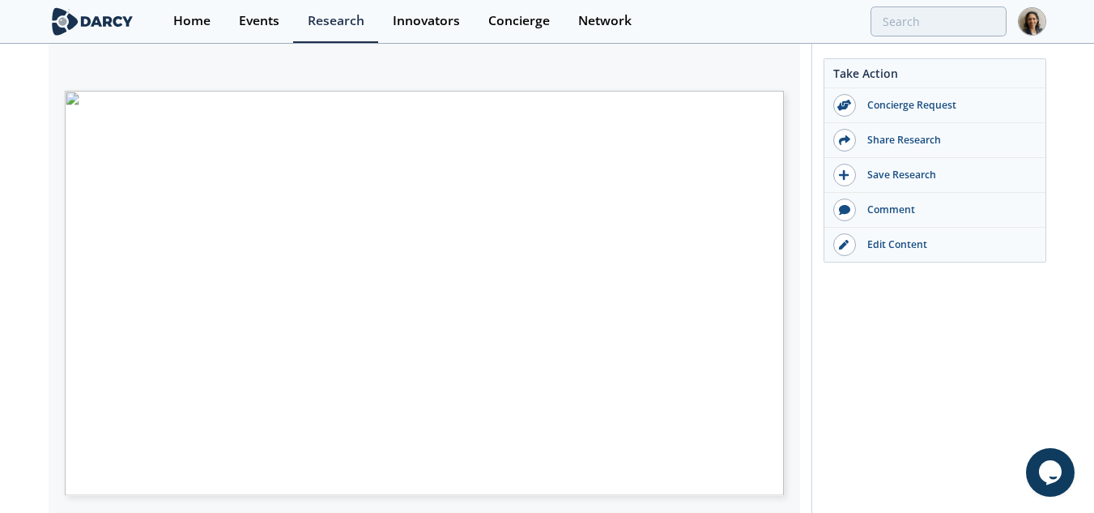
scroll to position [297, 0]
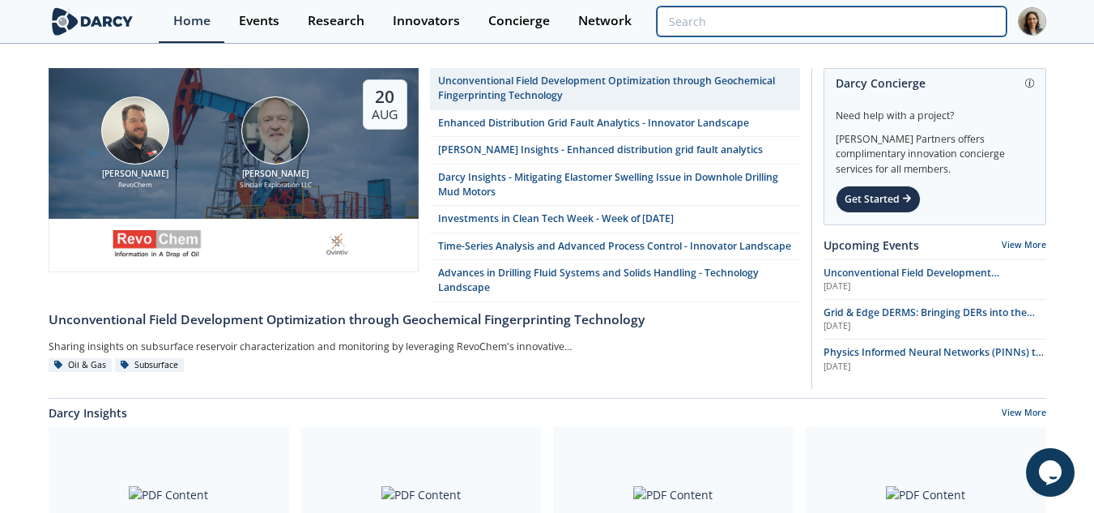
click at [916, 23] on input "search" at bounding box center [831, 21] width 349 height 30
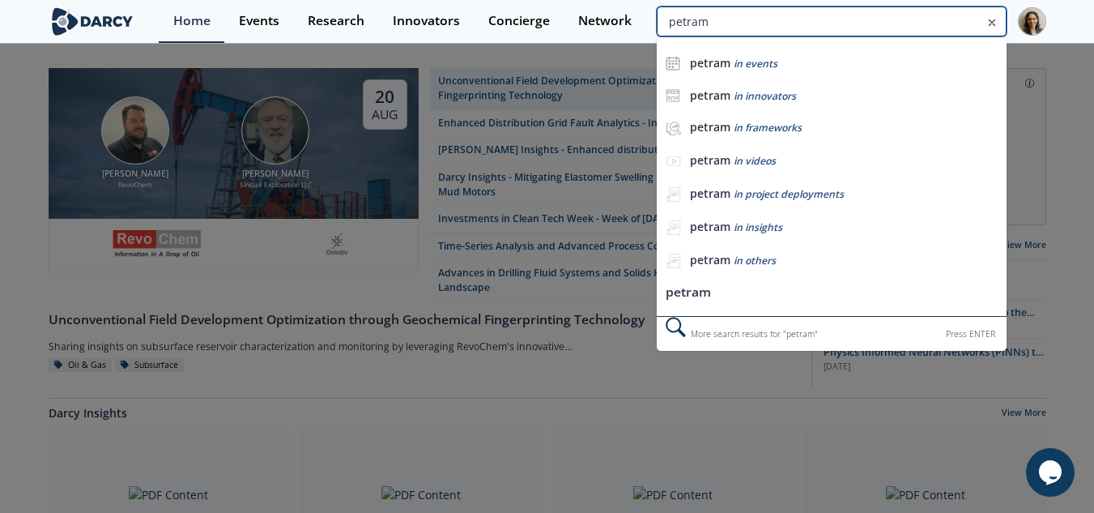
type input "petram"
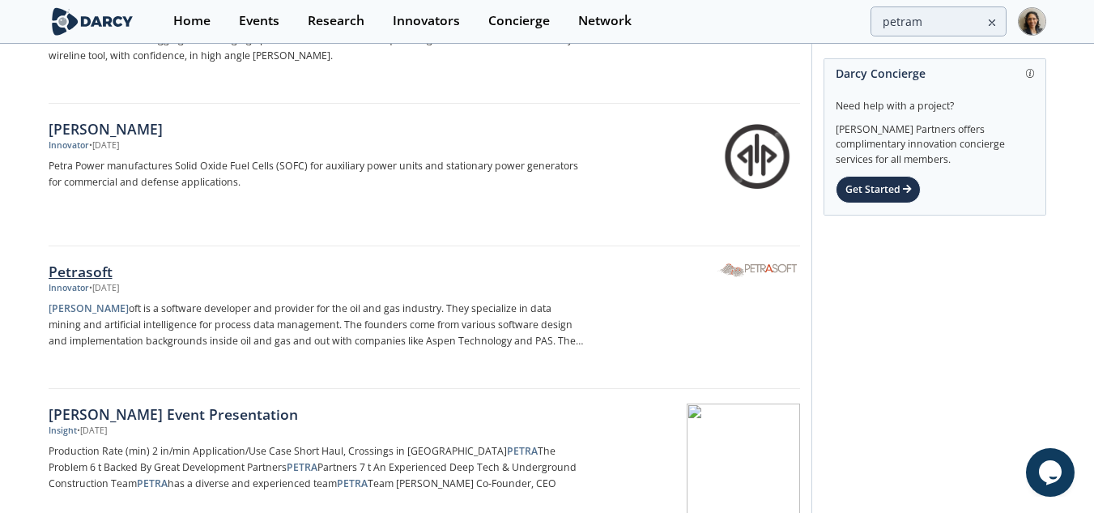
scroll to position [567, 0]
